Goal: Information Seeking & Learning: Learn about a topic

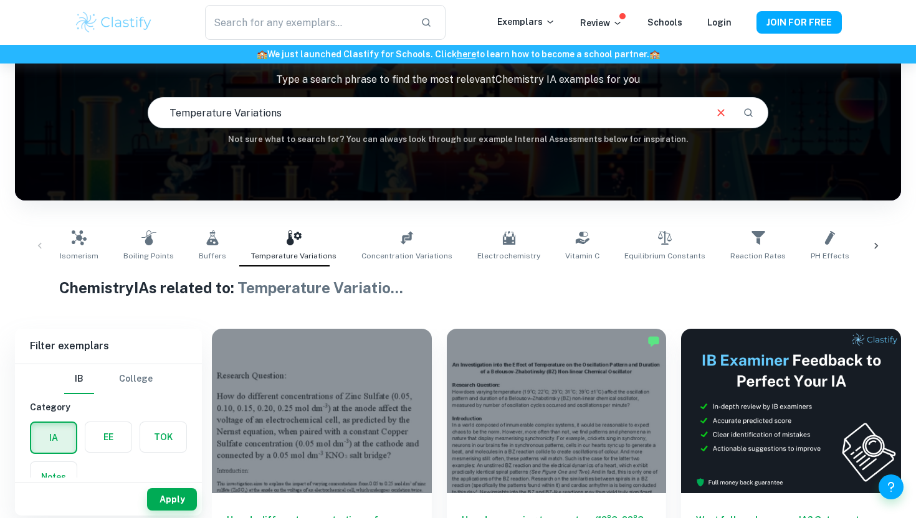
scroll to position [92, 0]
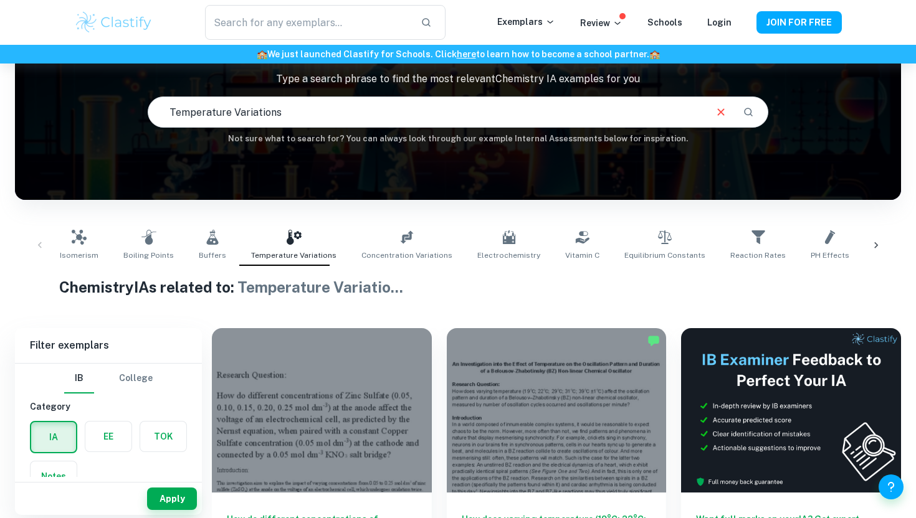
click at [724, 108] on icon "Clear" at bounding box center [721, 112] width 14 height 14
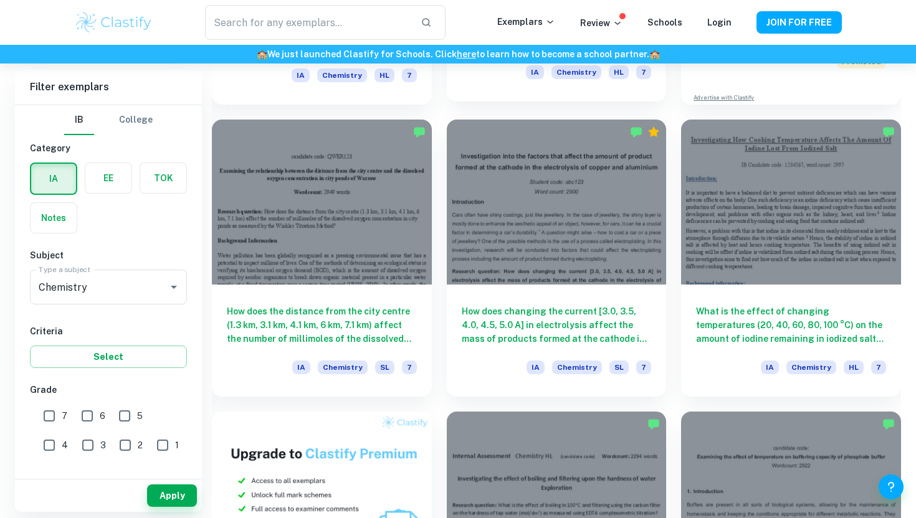
scroll to position [592, 0]
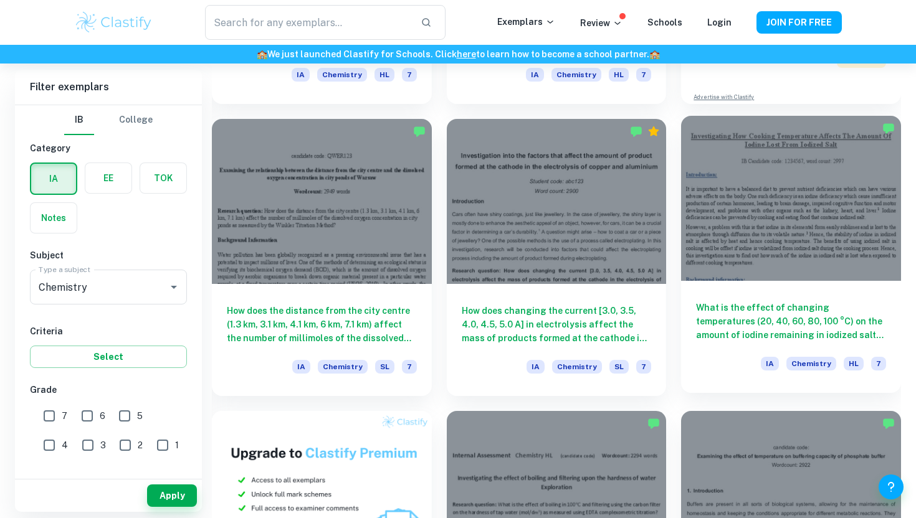
click at [760, 323] on h6 "What is the effect of changing temperatures (20, 40, 60, 80, 100 °C) on the amo…" at bounding box center [791, 321] width 190 height 41
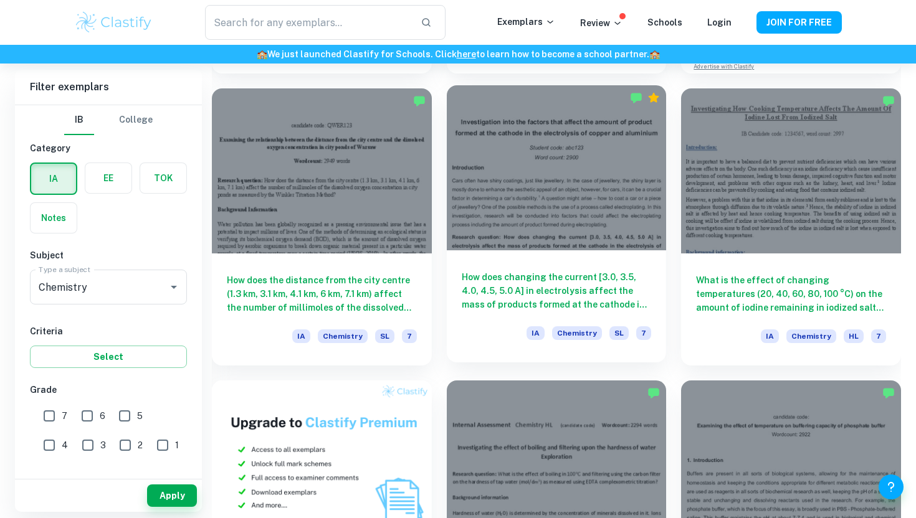
scroll to position [625, 0]
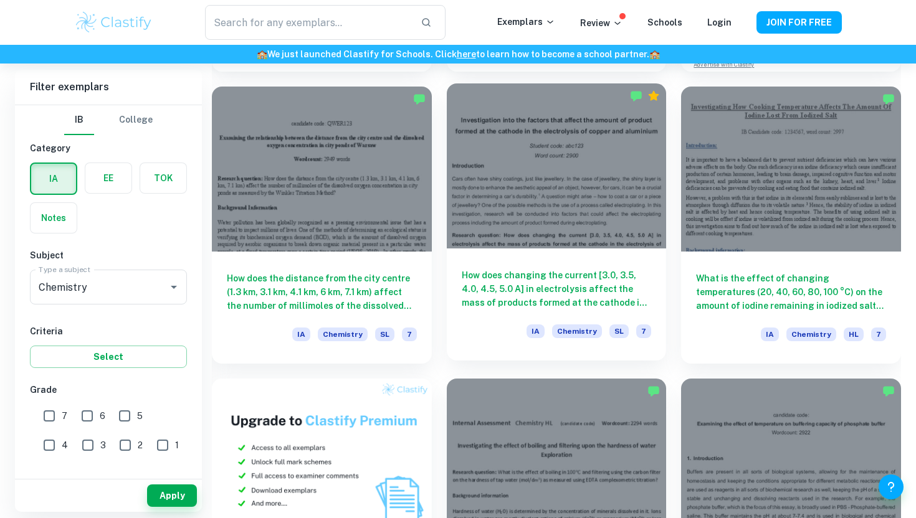
click at [535, 277] on h6 "How does changing the current [3.0, 3.5, 4.0, 4.5, 5.0 A] in electrolysis affec…" at bounding box center [557, 288] width 190 height 41
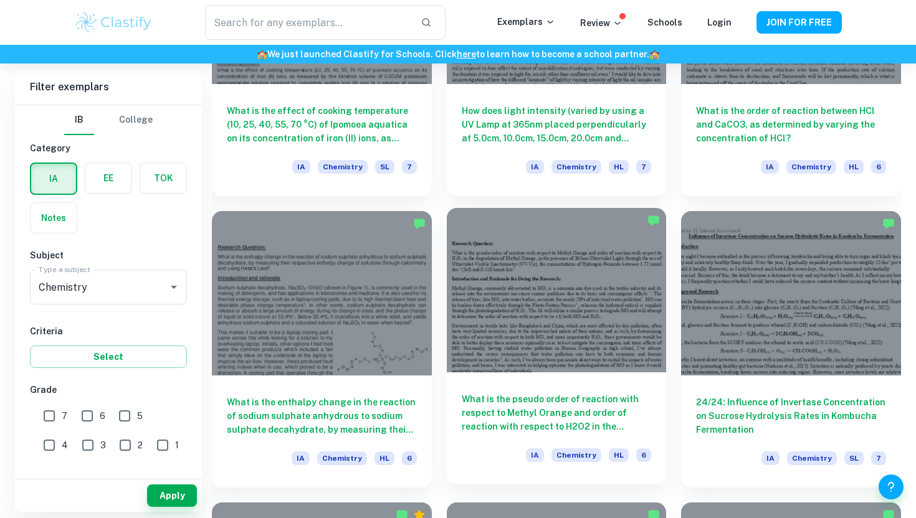
scroll to position [1377, 0]
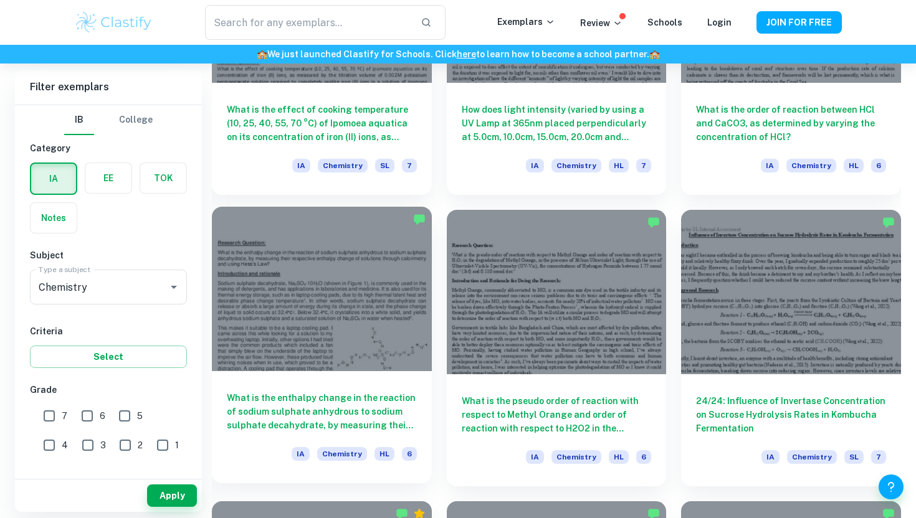
click at [359, 403] on h6 "What is the enthalpy change in the reaction of sodium sulphate anhydrous to sod…" at bounding box center [322, 411] width 190 height 41
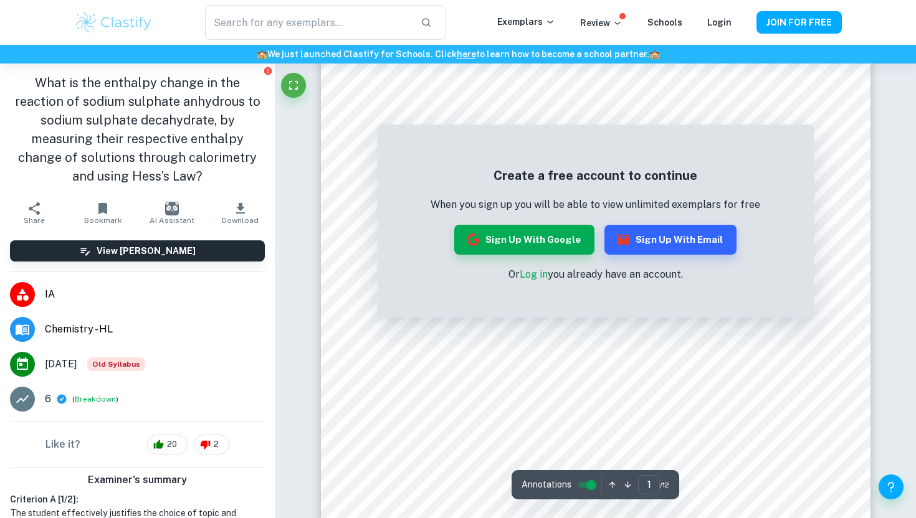
scroll to position [54, 0]
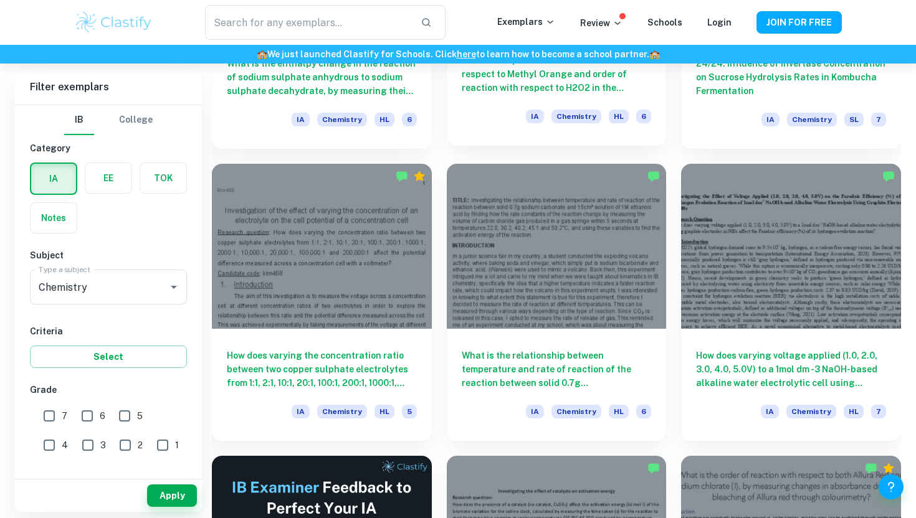
scroll to position [1714, 0]
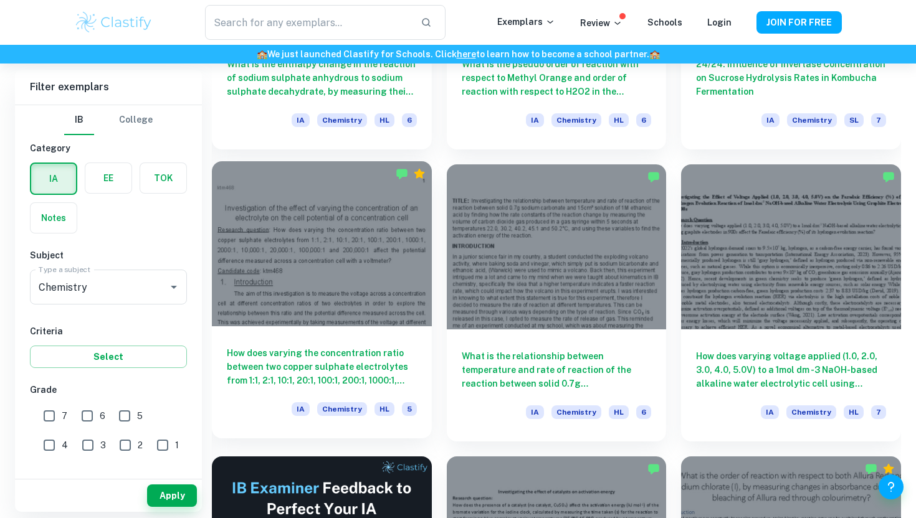
click at [325, 352] on h6 "How does varying the concentration ratio between two copper sulphate electrolyt…" at bounding box center [322, 366] width 190 height 41
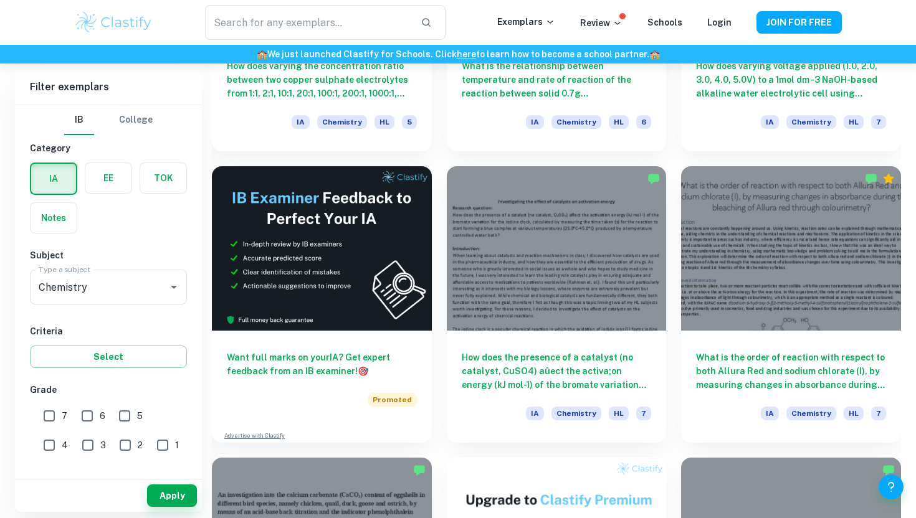
scroll to position [2009, 0]
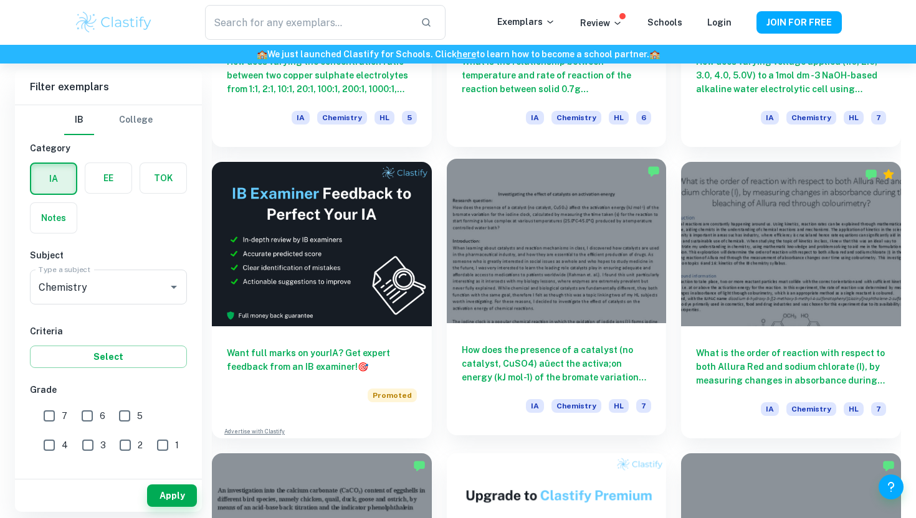
click at [593, 364] on h6 "How does the presence of a catalyst (no catalyst, CuSO4) aûect the activa;on en…" at bounding box center [557, 363] width 190 height 41
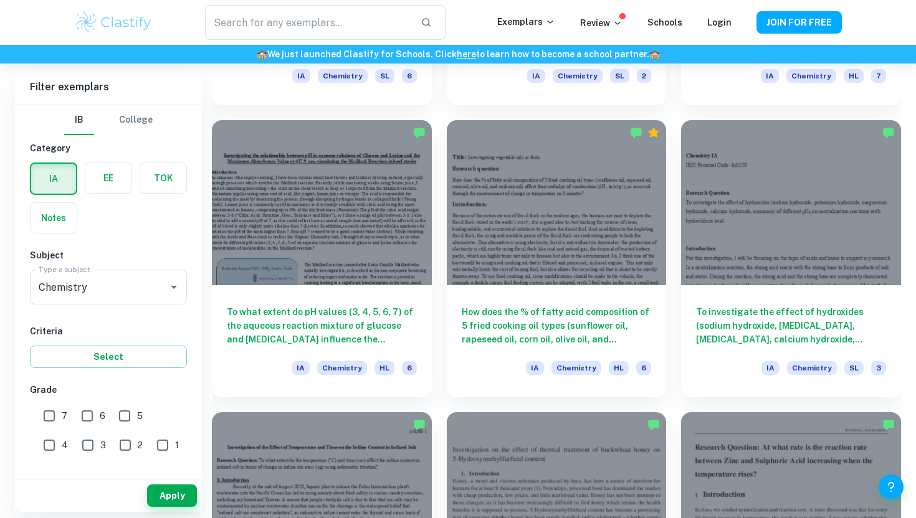
scroll to position [2929, 0]
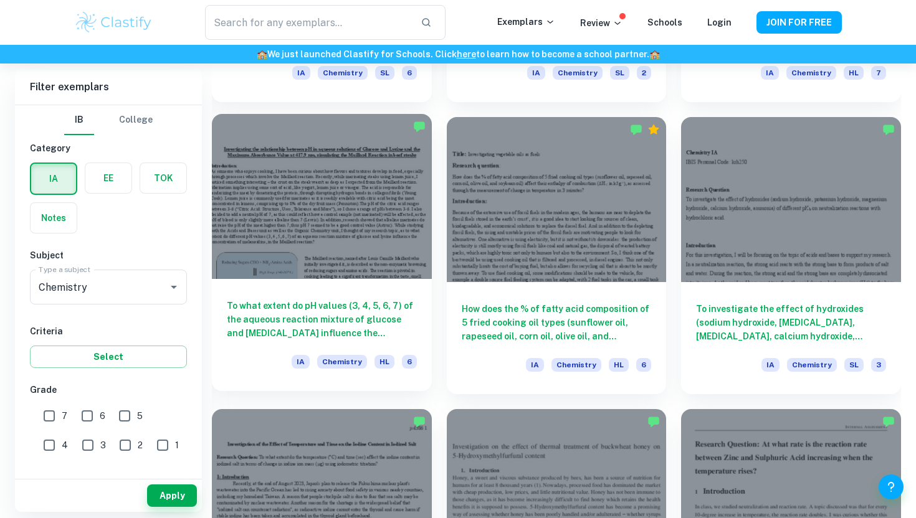
click at [389, 305] on h6 "To what extent do pH values (3, 4, 5, 6, 7) of the aqueous reaction mixture of …" at bounding box center [322, 319] width 190 height 41
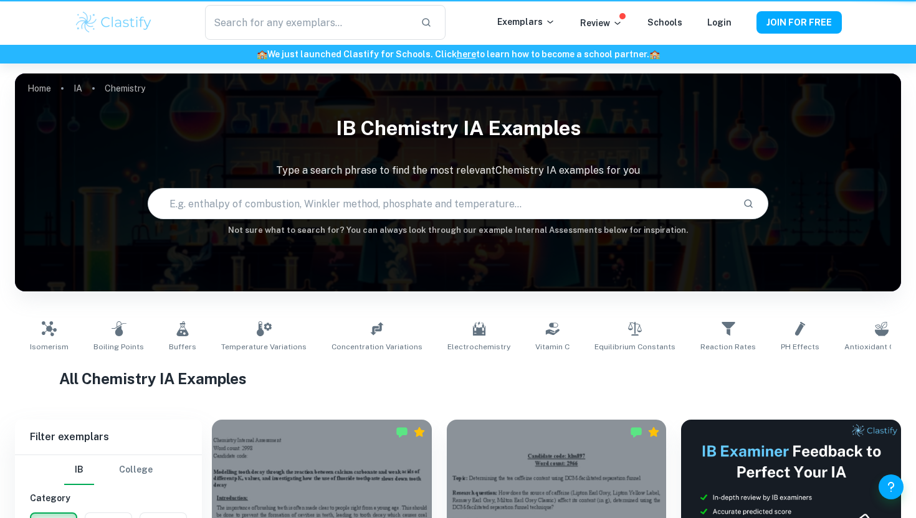
scroll to position [2929, 0]
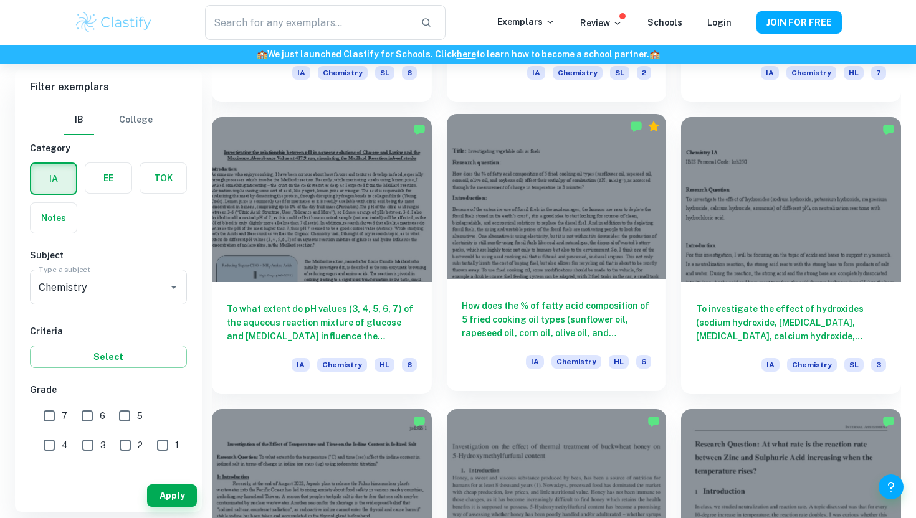
click at [636, 310] on h6 "How does the % of fatty acid composition of 5 fried cooking oil types (sunflowe…" at bounding box center [557, 319] width 190 height 41
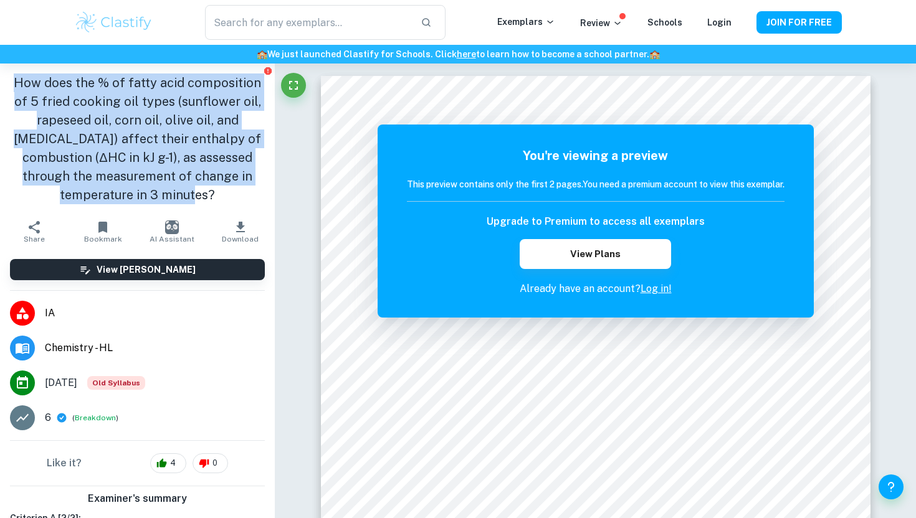
drag, startPoint x: 174, startPoint y: 194, endPoint x: 10, endPoint y: 81, distance: 198.9
click at [10, 81] on h1 "How does the % of fatty acid composition of 5 fried cooking oil types (sunflowe…" at bounding box center [137, 139] width 255 height 131
copy h1 "How does the % of fatty acid composition of 5 fried cooking oil types (sunflowe…"
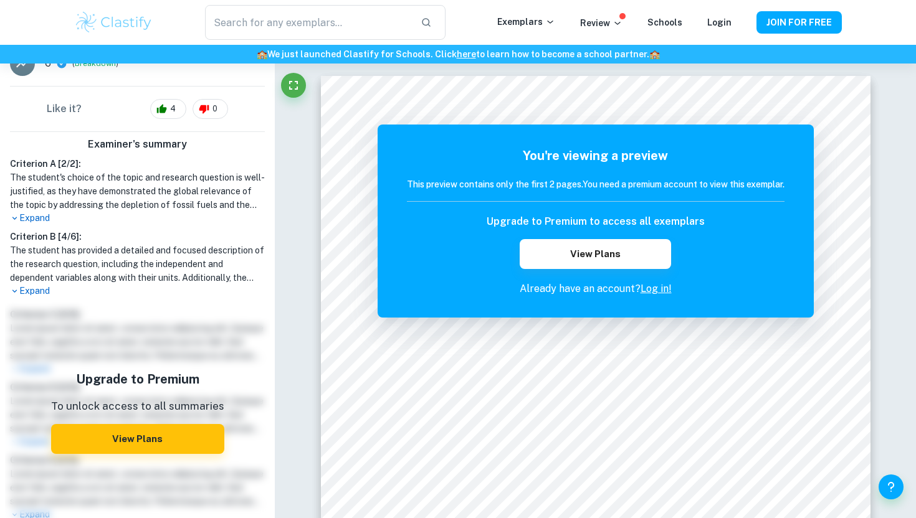
scroll to position [357, 0]
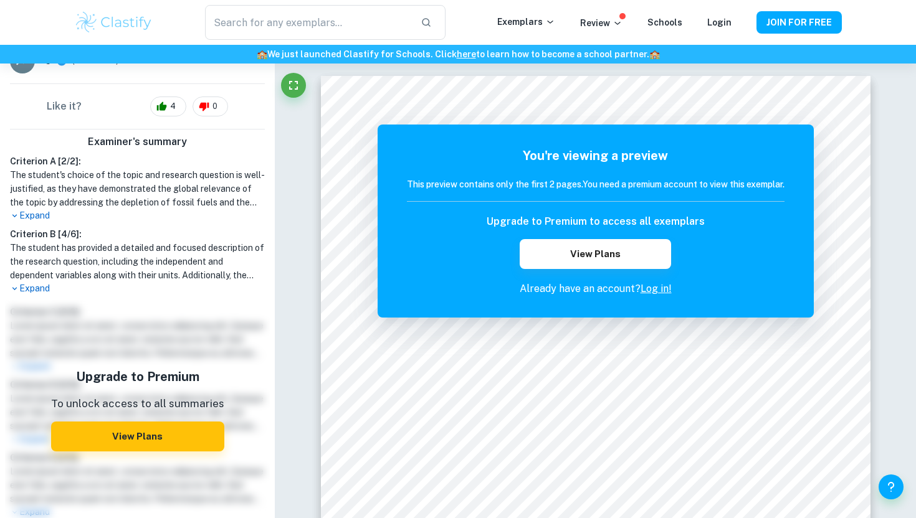
click at [34, 288] on p "Expand" at bounding box center [137, 288] width 255 height 13
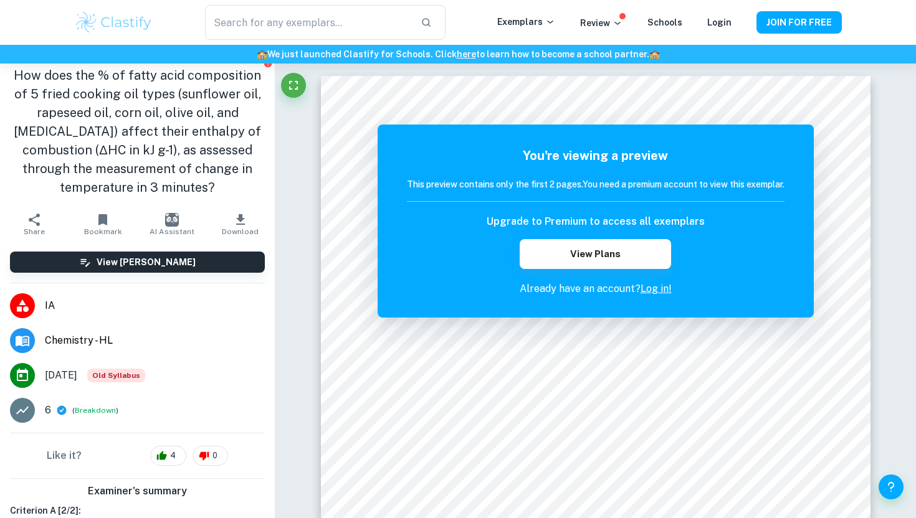
scroll to position [0, 0]
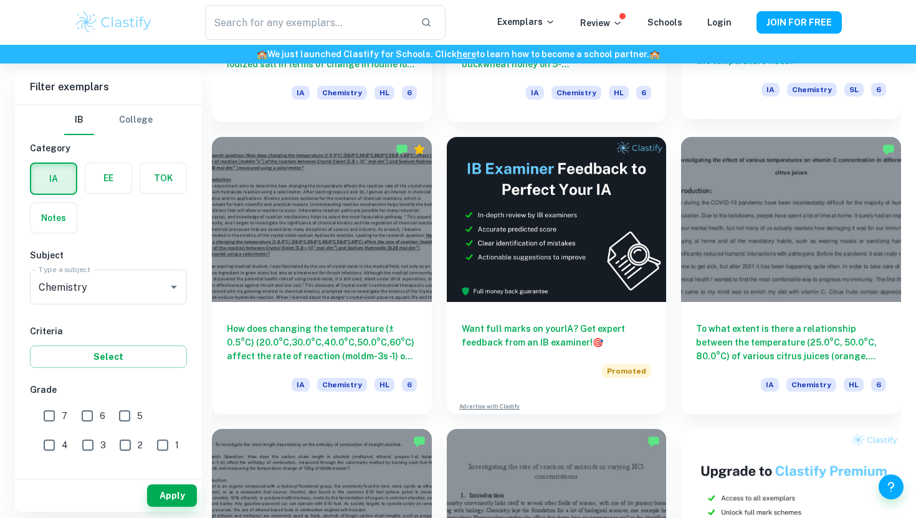
scroll to position [3503, 0]
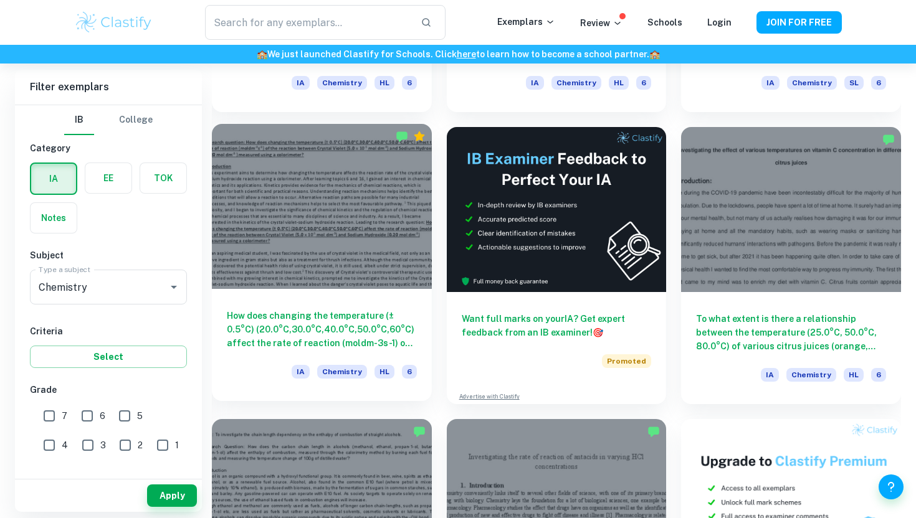
click at [337, 323] on h6 "How does changing the temperature (± 0.5°C) (20.0°C,30.0°C,40.0°C,50.0°C,60°C) …" at bounding box center [322, 329] width 190 height 41
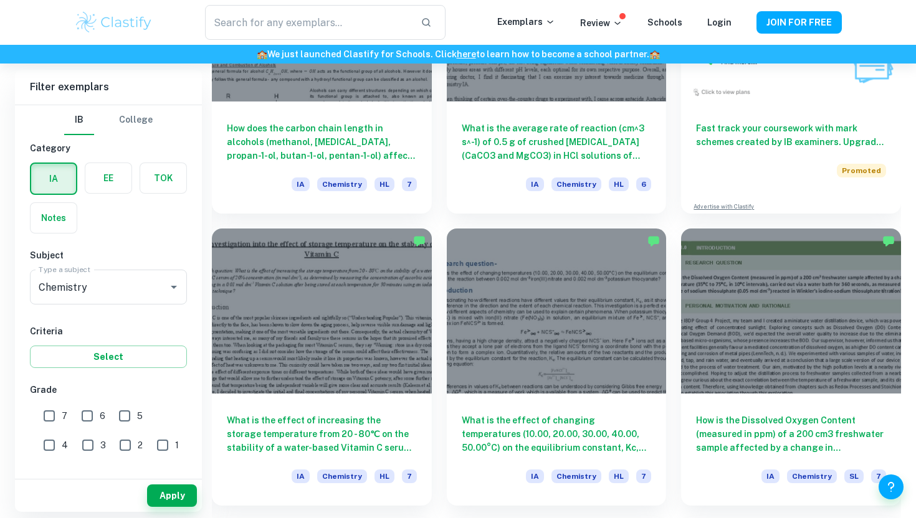
scroll to position [3976, 0]
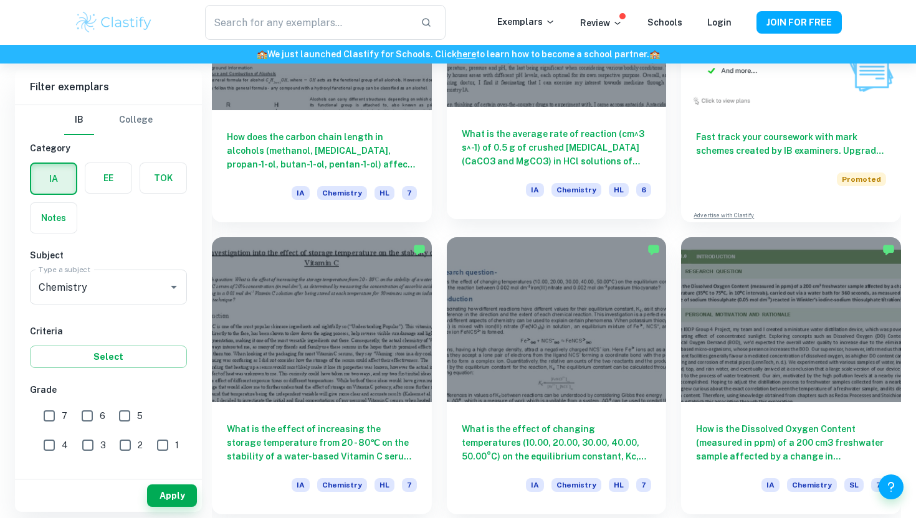
click at [613, 146] on h6 "What is the average rate of reaction (cm^3 s^-1) of 0.5 g of crushed [MEDICAL_D…" at bounding box center [557, 147] width 190 height 41
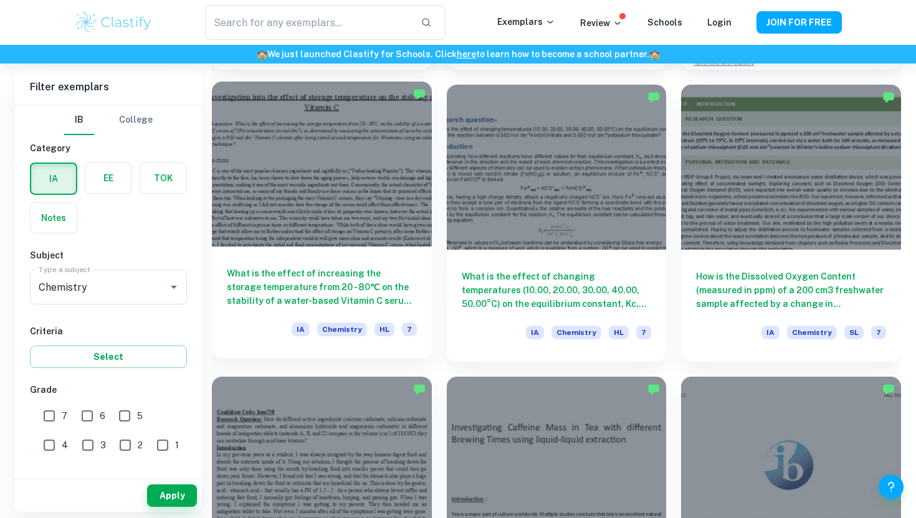
scroll to position [4136, 0]
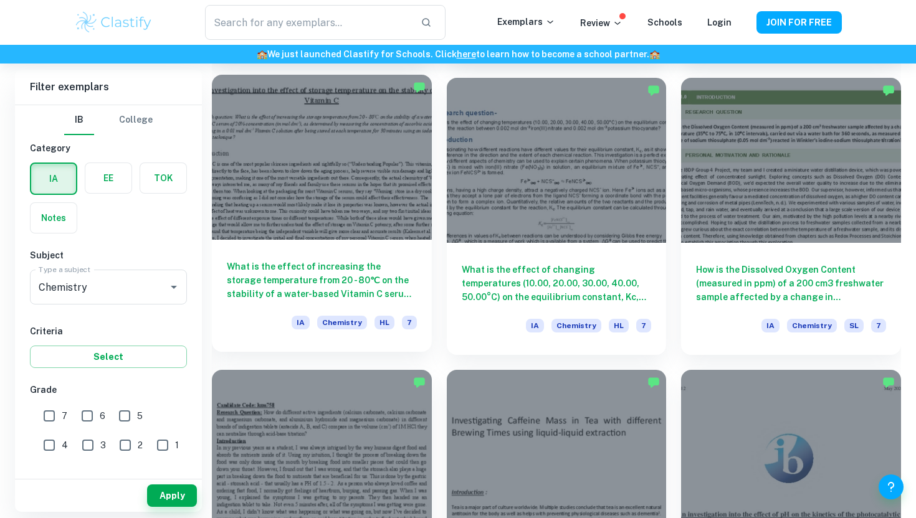
click at [377, 267] on h6 "What is the effect of increasing the storage temperature from 20 - 80℃ on the s…" at bounding box center [322, 280] width 190 height 41
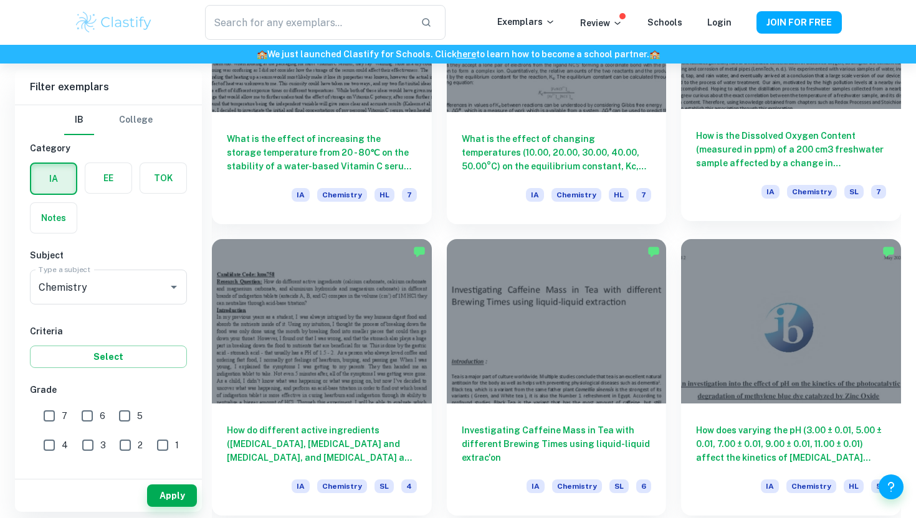
scroll to position [4267, 0]
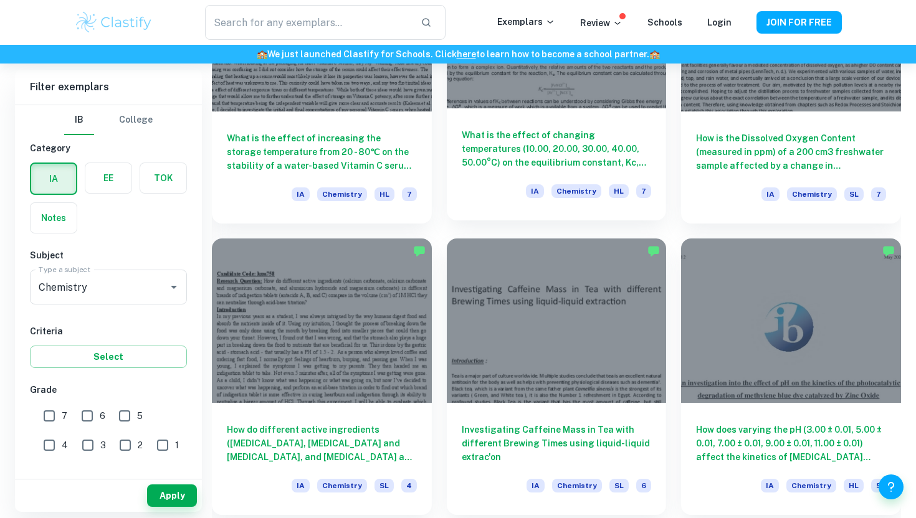
click at [582, 160] on h6 "What is the effect of changing temperatures (10.00, 20.00, 30.00, 40.00, 50.00°…" at bounding box center [557, 148] width 190 height 41
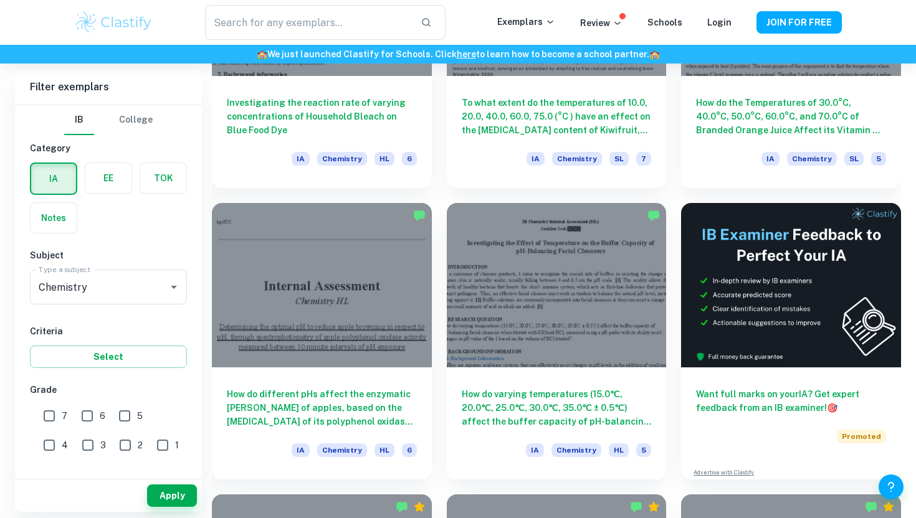
scroll to position [4891, 0]
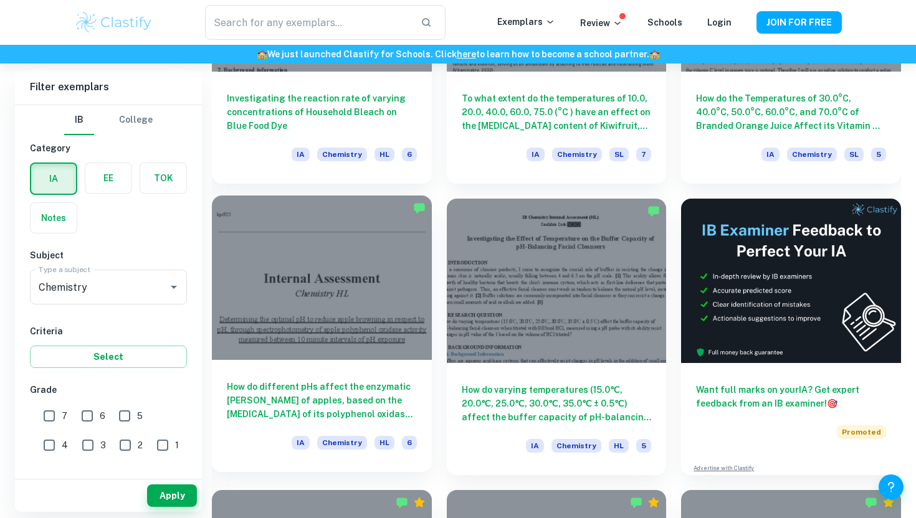
click at [347, 389] on h6 "How do different pHs affect the enzymatic [PERSON_NAME] of apples, based on the…" at bounding box center [322, 400] width 190 height 41
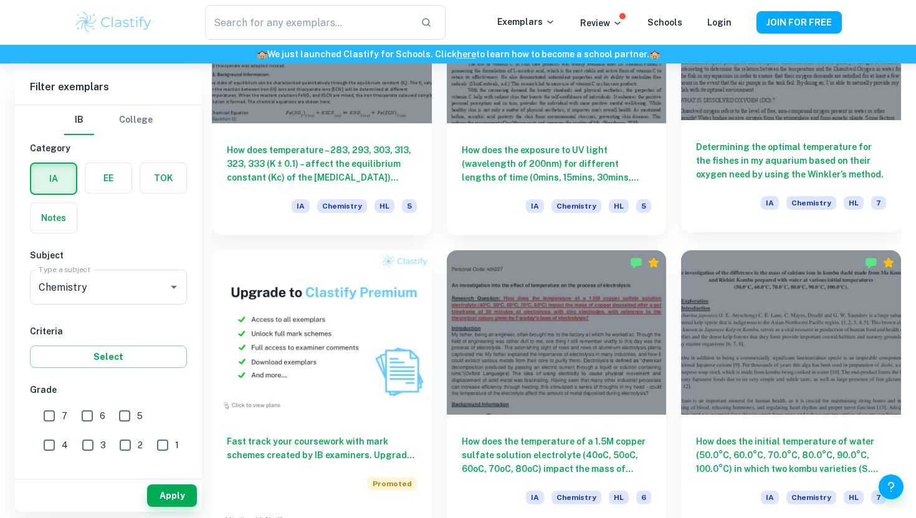
scroll to position [5425, 0]
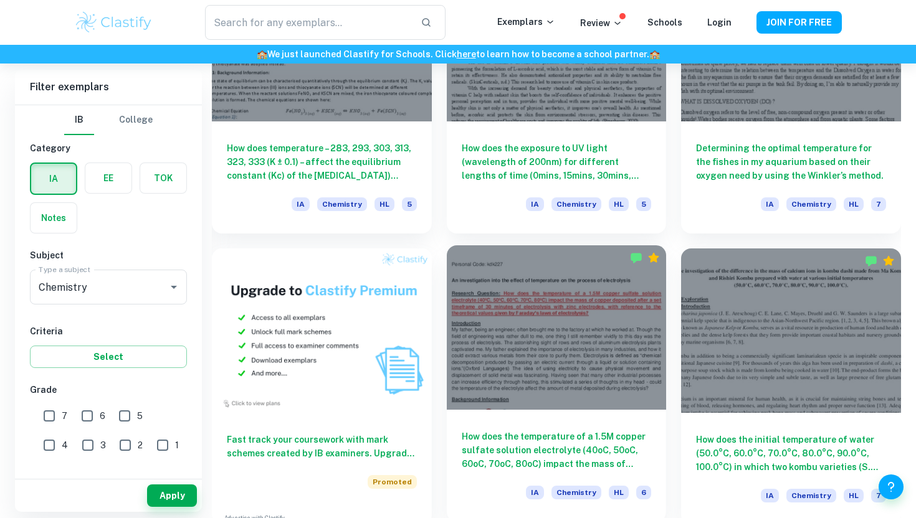
click at [563, 447] on h6 "How does the temperature of a 1.5M copper sulfate solution electrolyte (40oC, 5…" at bounding box center [557, 450] width 190 height 41
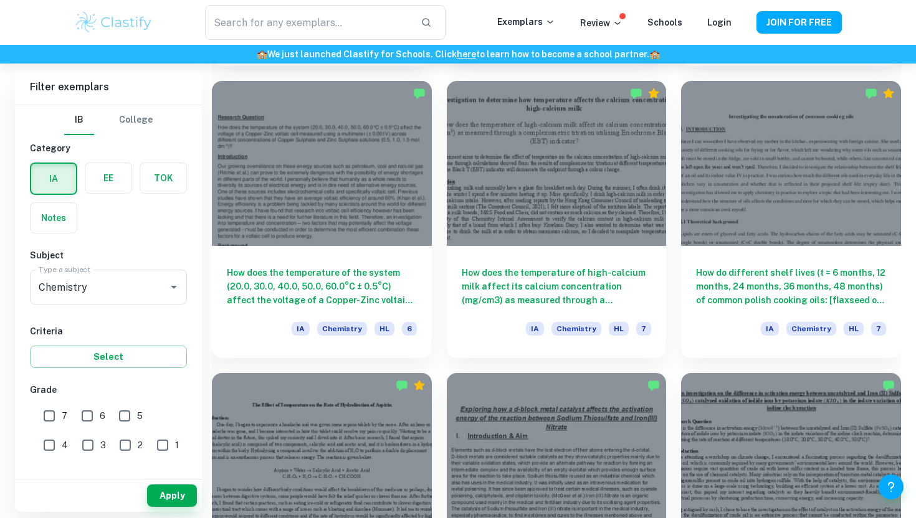
scroll to position [5887, 0]
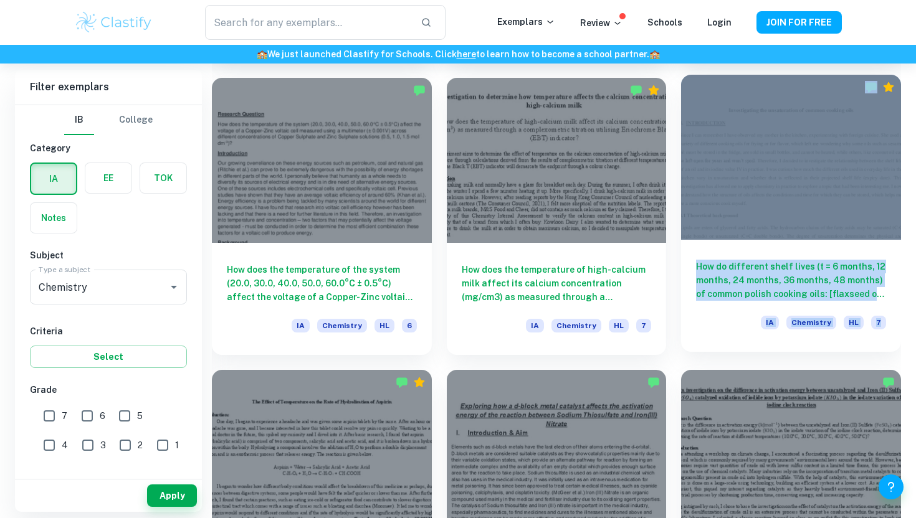
drag, startPoint x: 838, startPoint y: 290, endPoint x: 744, endPoint y: 153, distance: 167.1
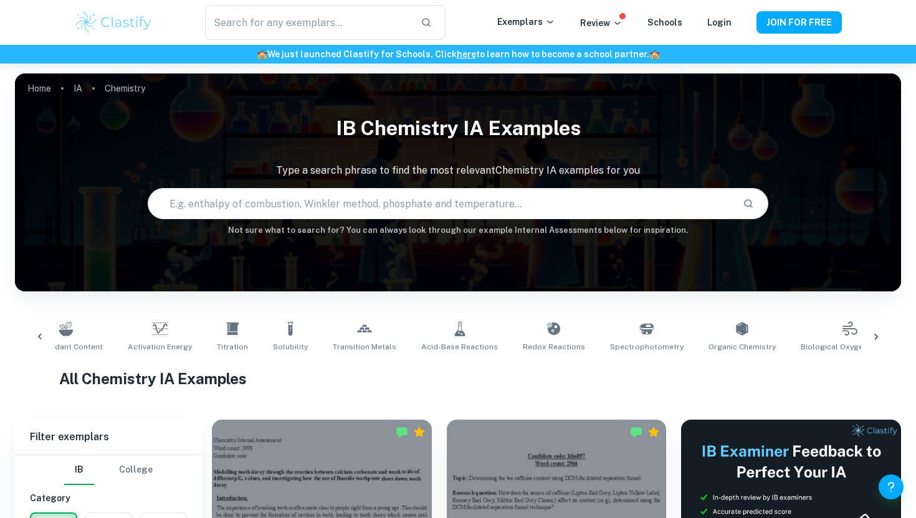
scroll to position [0, 882]
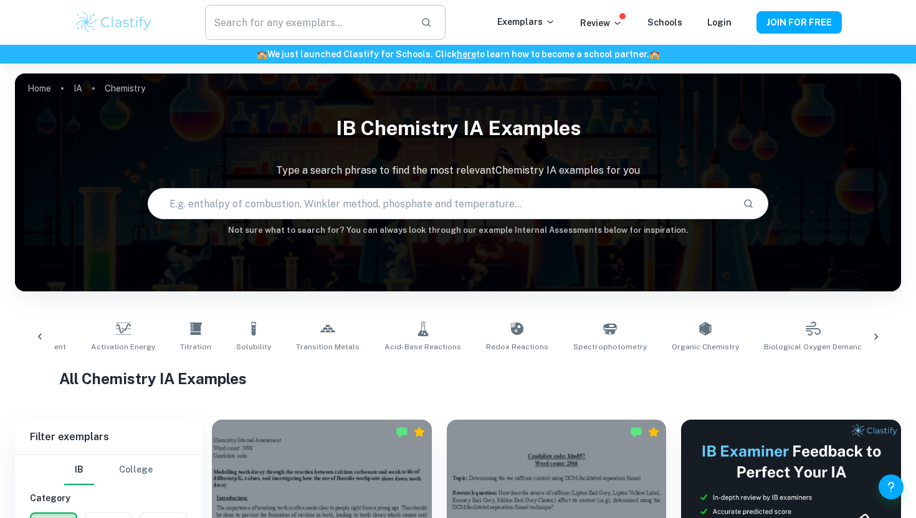
click at [328, 17] on input "text" at bounding box center [308, 22] width 206 height 35
click at [268, 205] on input "text" at bounding box center [440, 203] width 584 height 35
type input "[PERSON_NAME] of apple"
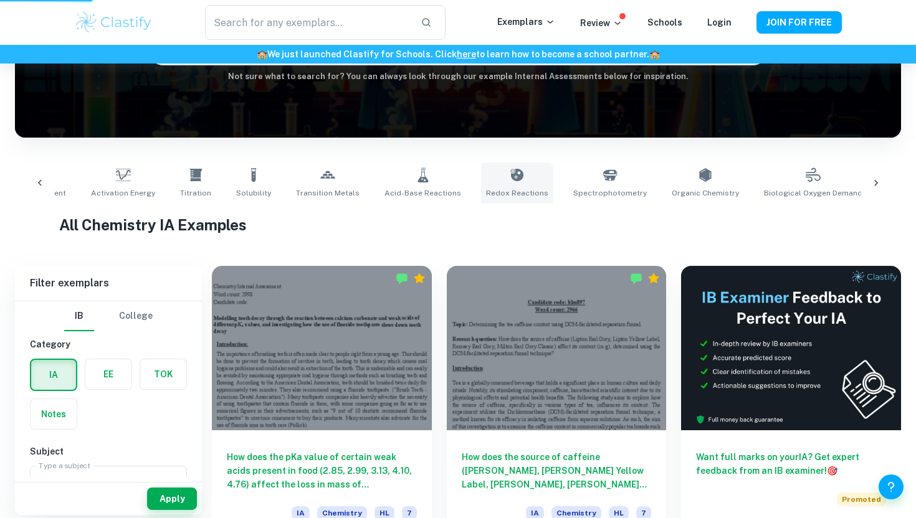
scroll to position [162, 0]
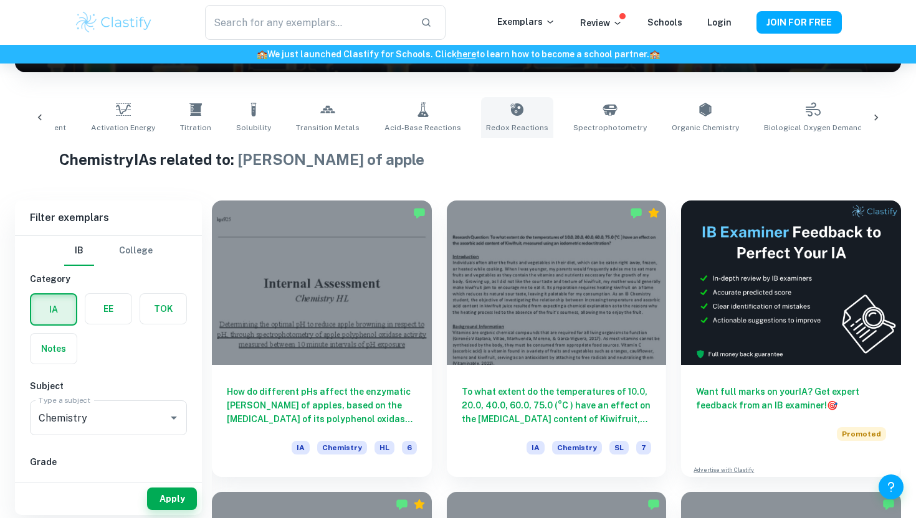
scroll to position [227, 0]
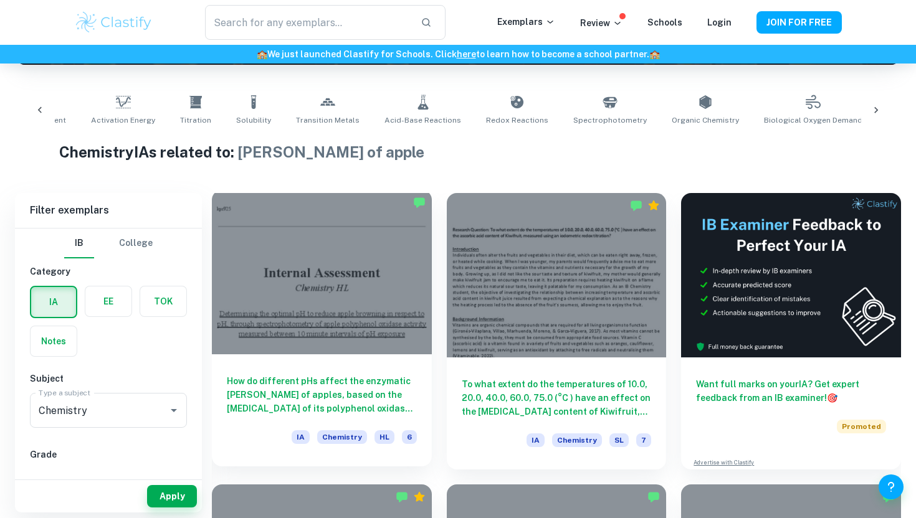
click at [354, 379] on h6 "How do different pHs affect the enzymatic [PERSON_NAME] of apples, based on the…" at bounding box center [322, 394] width 190 height 41
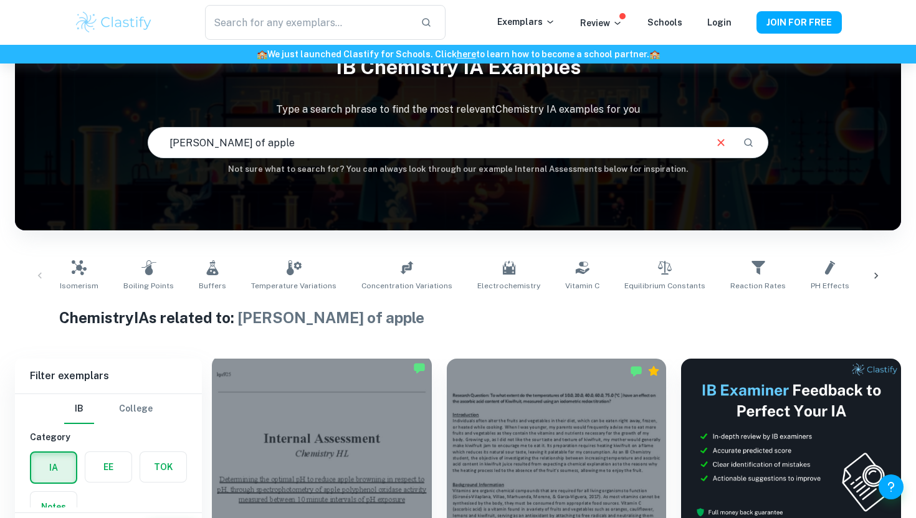
scroll to position [49, 0]
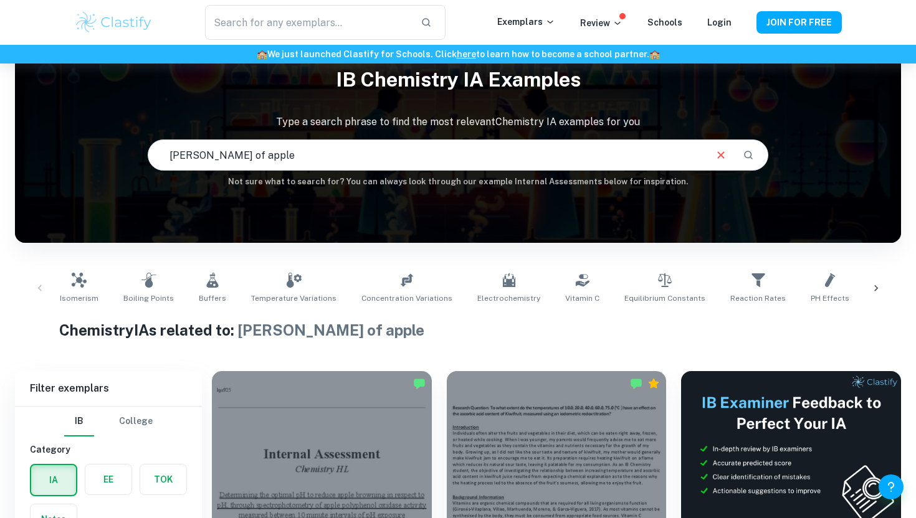
click at [276, 154] on input "[PERSON_NAME] of apple" at bounding box center [425, 155] width 555 height 35
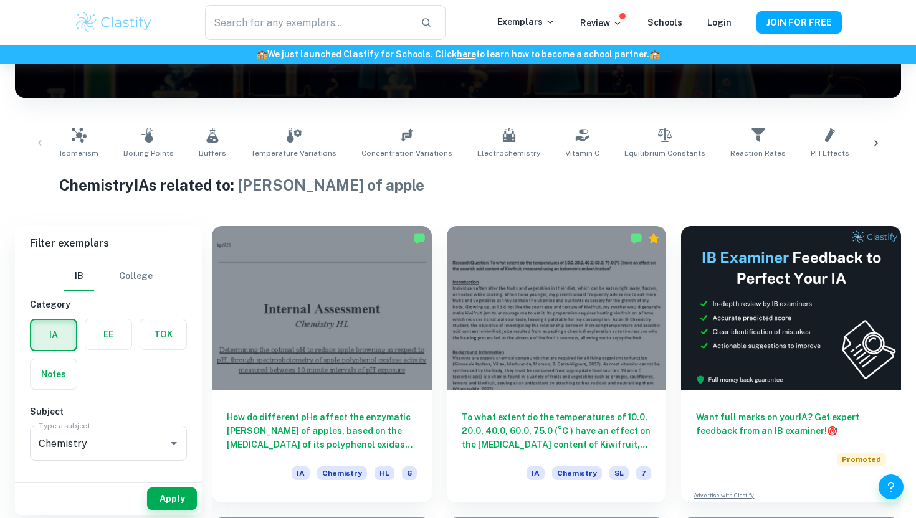
scroll to position [226, 0]
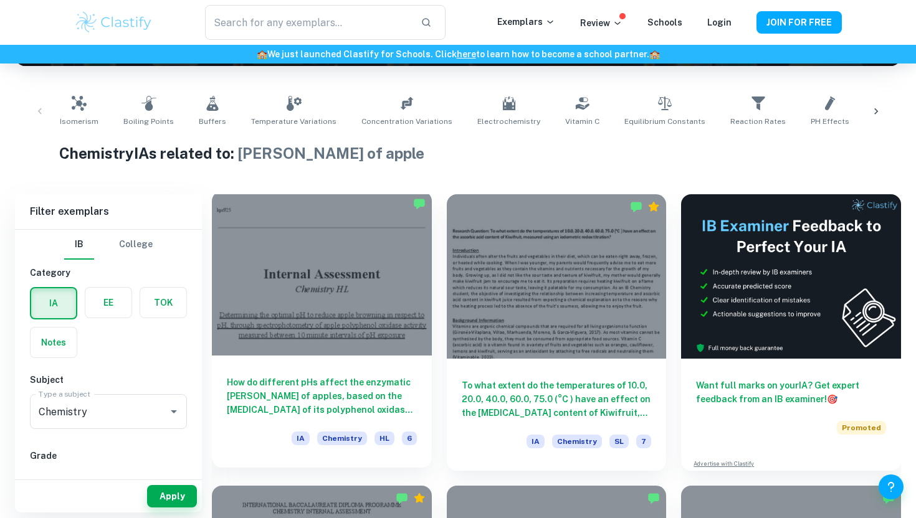
click at [270, 394] on h6 "How do different pHs affect the enzymatic [PERSON_NAME] of apples, based on the…" at bounding box center [322, 396] width 190 height 41
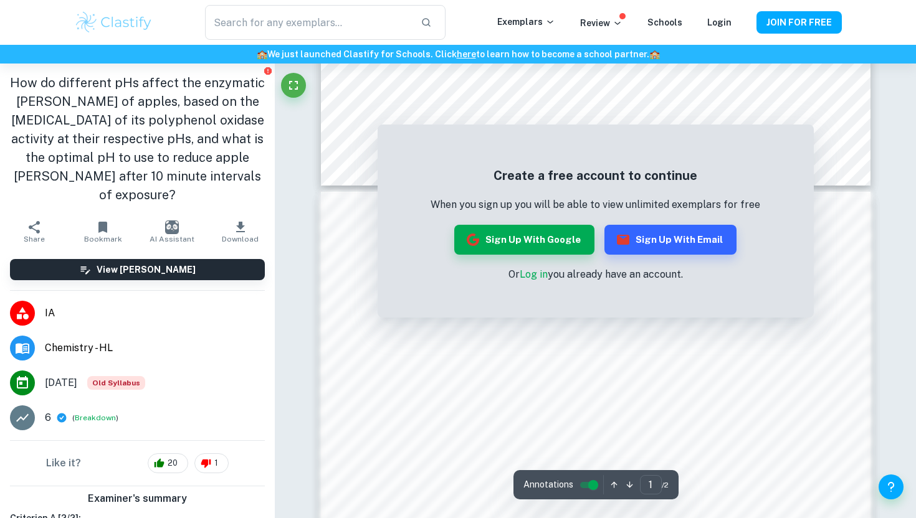
scroll to position [650, 0]
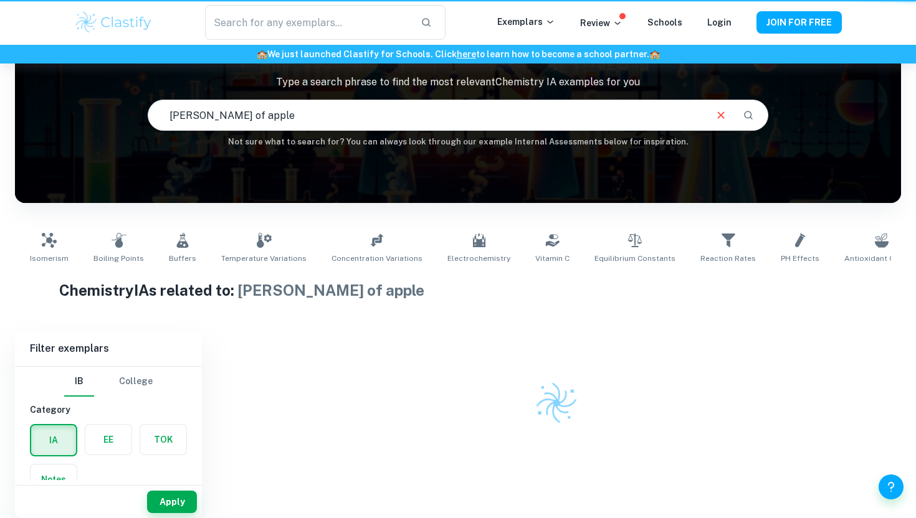
scroll to position [88, 0]
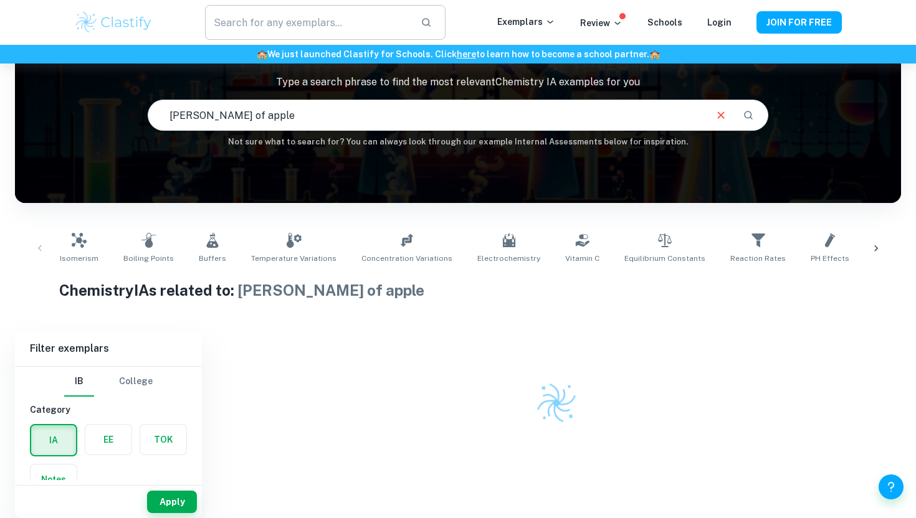
click at [292, 14] on input "text" at bounding box center [308, 22] width 206 height 35
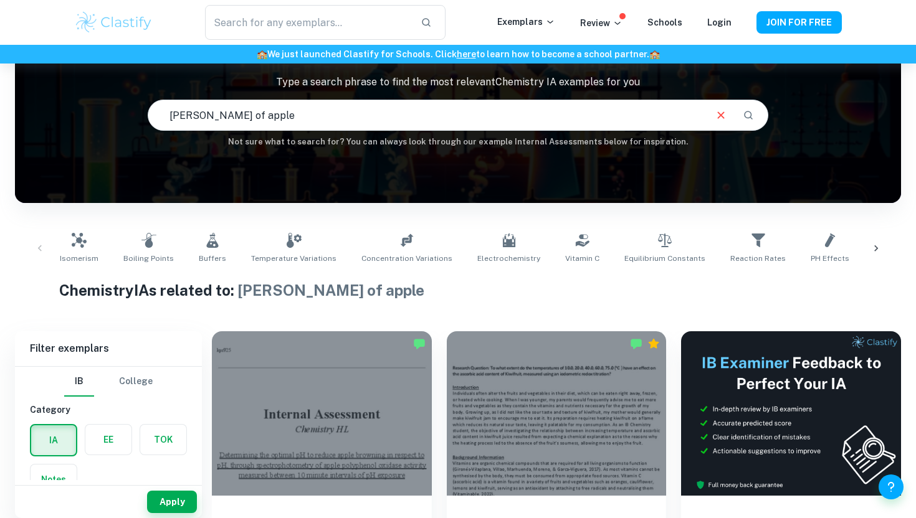
drag, startPoint x: 227, startPoint y: 115, endPoint x: 138, endPoint y: 116, distance: 89.7
click at [138, 116] on div "IB Chemistry IA examples Type a search phrase to find the most relevant Chemist…" at bounding box center [458, 84] width 886 height 128
type input "apple"
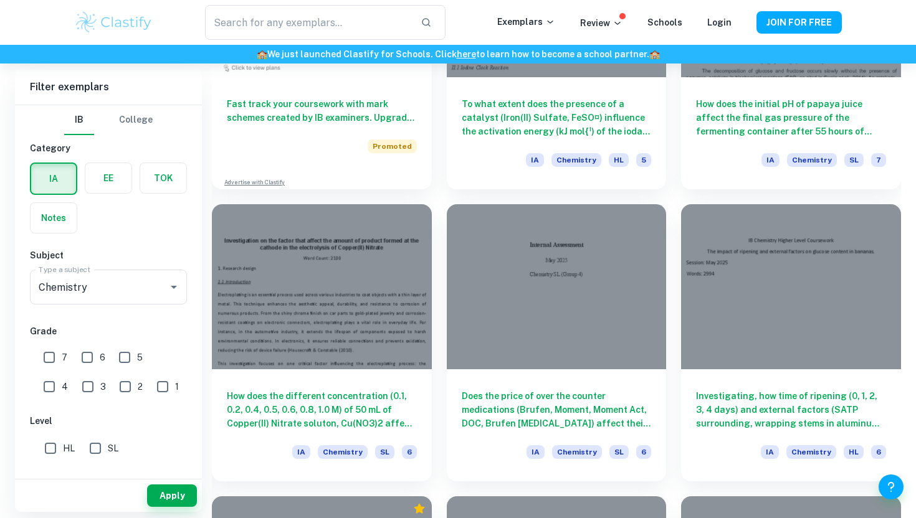
scroll to position [1095, 0]
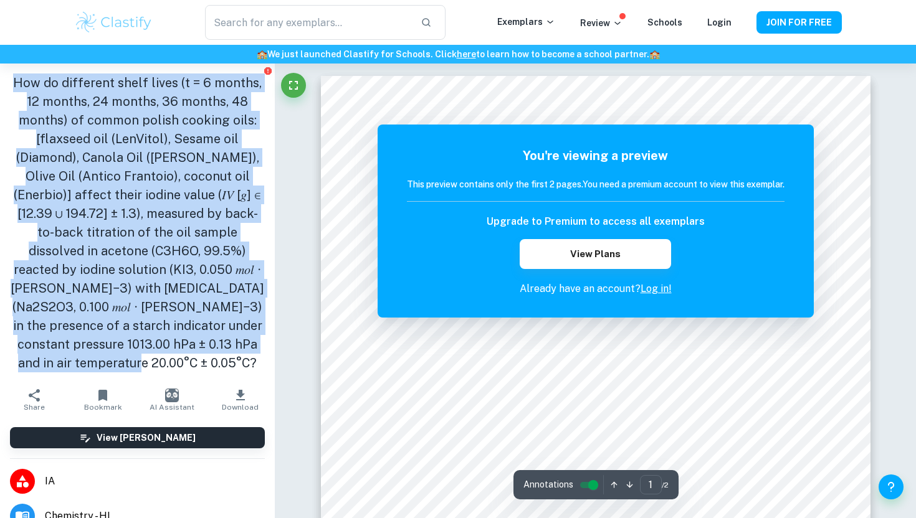
drag, startPoint x: 14, startPoint y: 78, endPoint x: 259, endPoint y: 355, distance: 369.4
click at [259, 355] on div "How do different shelf lives (t = 6 months, 12 months, 24 months, 36 months, 48…" at bounding box center [137, 223] width 275 height 319
copy h1 "How do different shelf lives (t = 6 months, 12 months, 24 months, 36 months, 48…"
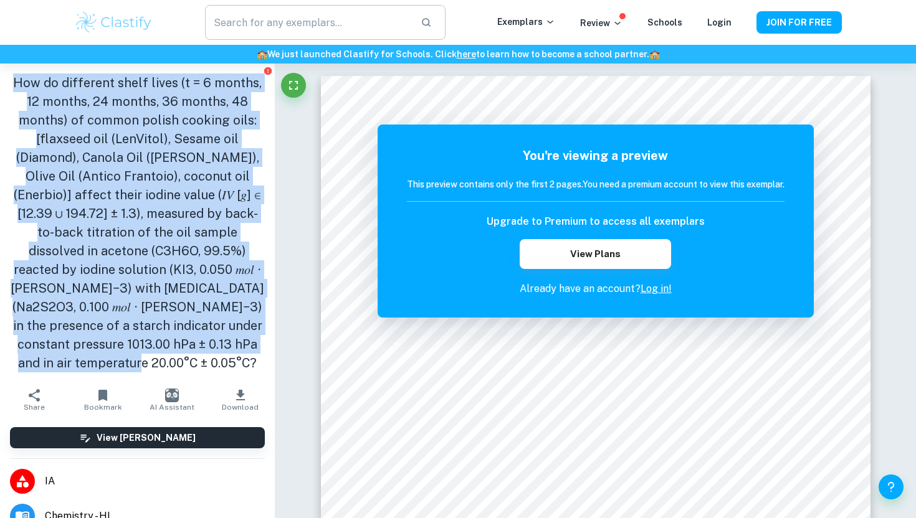
click at [313, 23] on input "text" at bounding box center [308, 22] width 206 height 35
